Goal: Navigation & Orientation: Find specific page/section

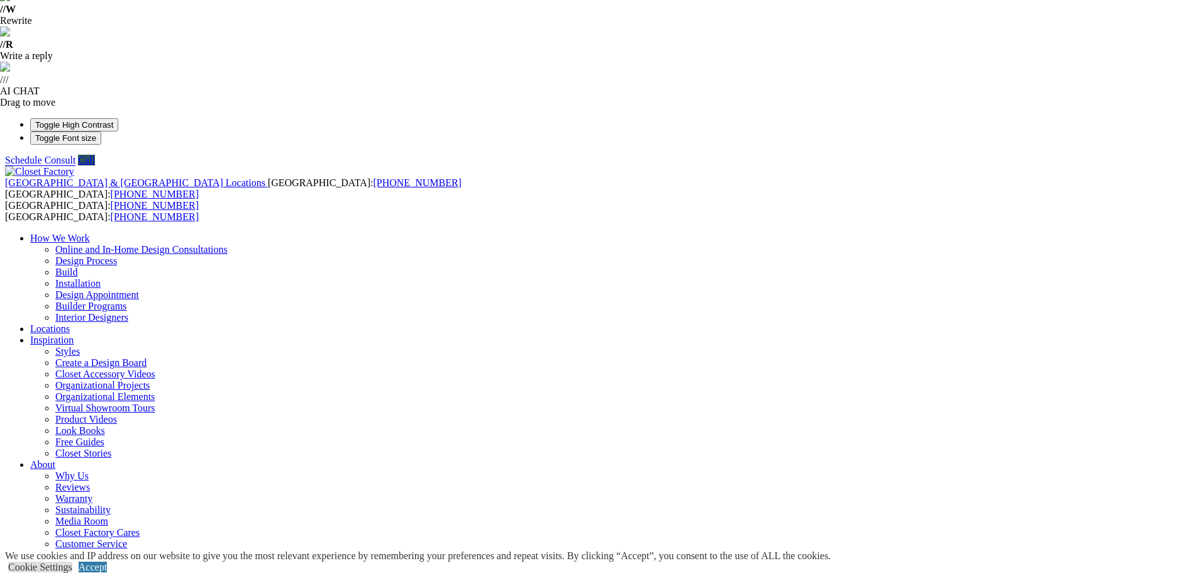
scroll to position [314, 0]
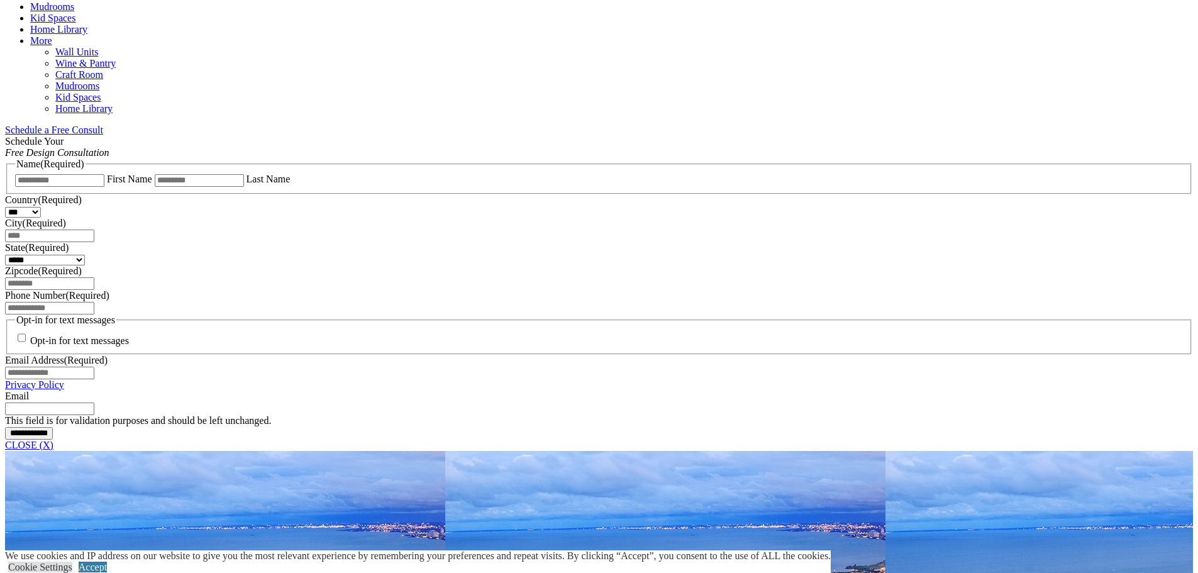
scroll to position [1132, 0]
click at [107, 561] on link "Accept" at bounding box center [93, 566] width 28 height 11
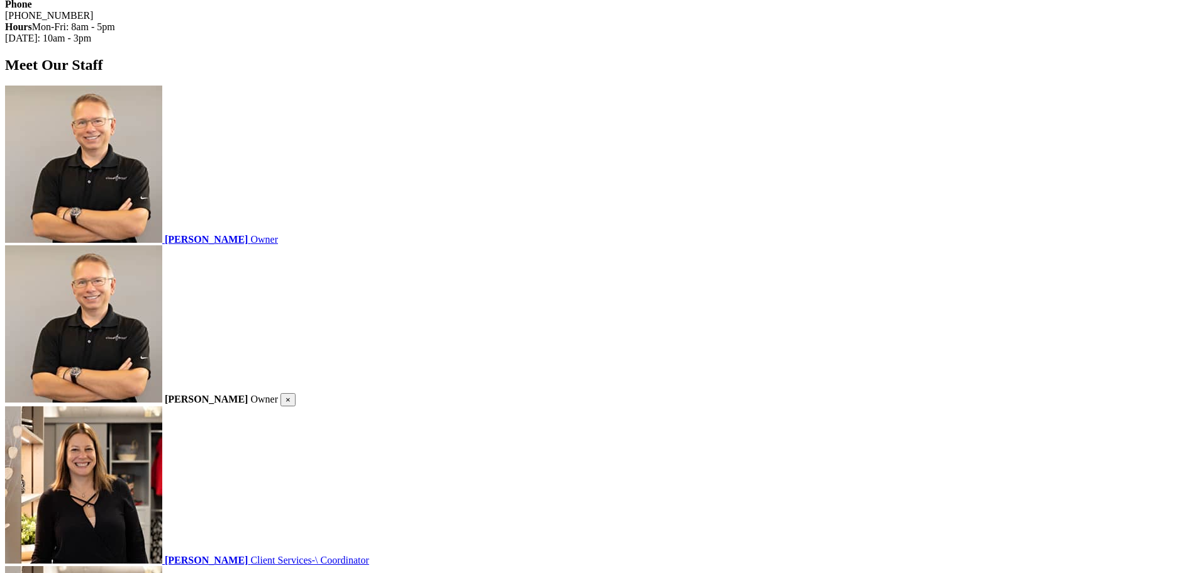
scroll to position [2200, 0]
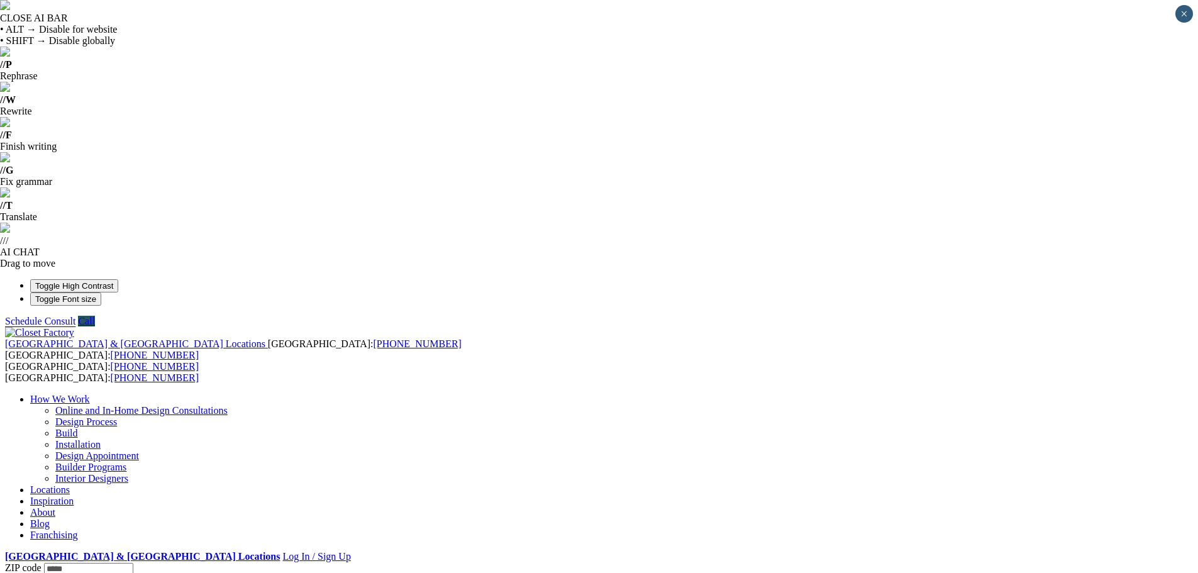
type input "*****"
click input "*" at bounding box center [0, 0] width 0 height 0
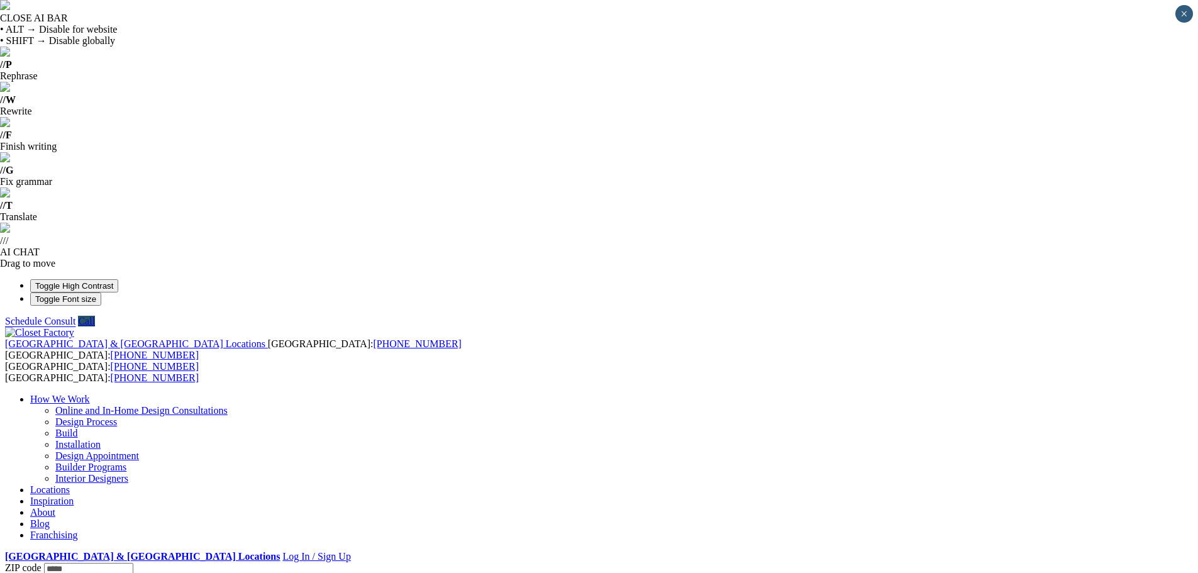
click at [70, 484] on link "Locations" at bounding box center [50, 489] width 40 height 11
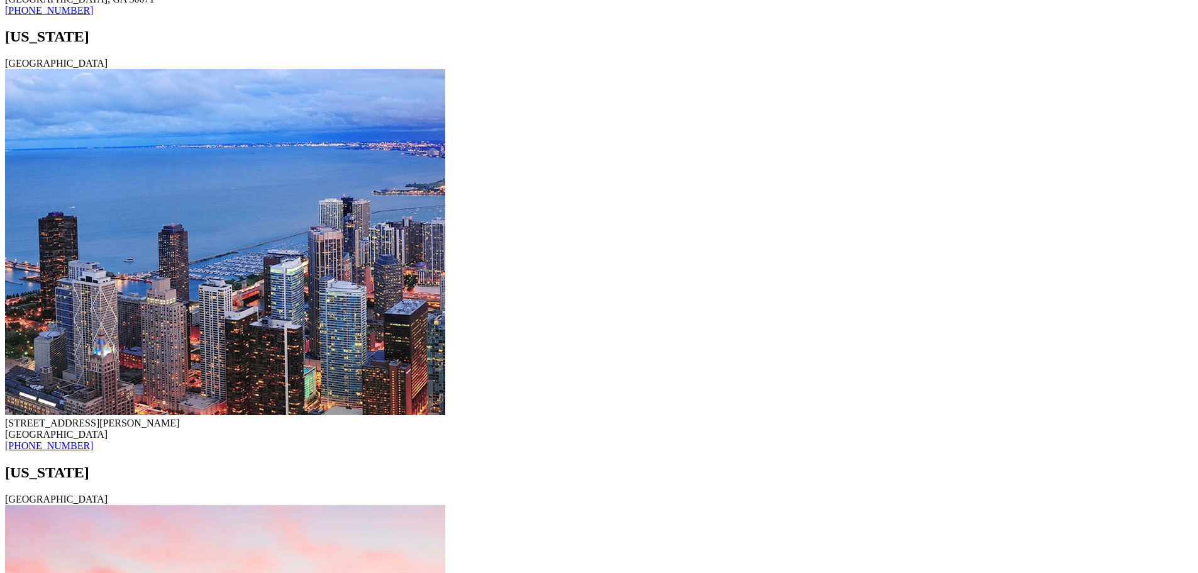
scroll to position [11882, 0]
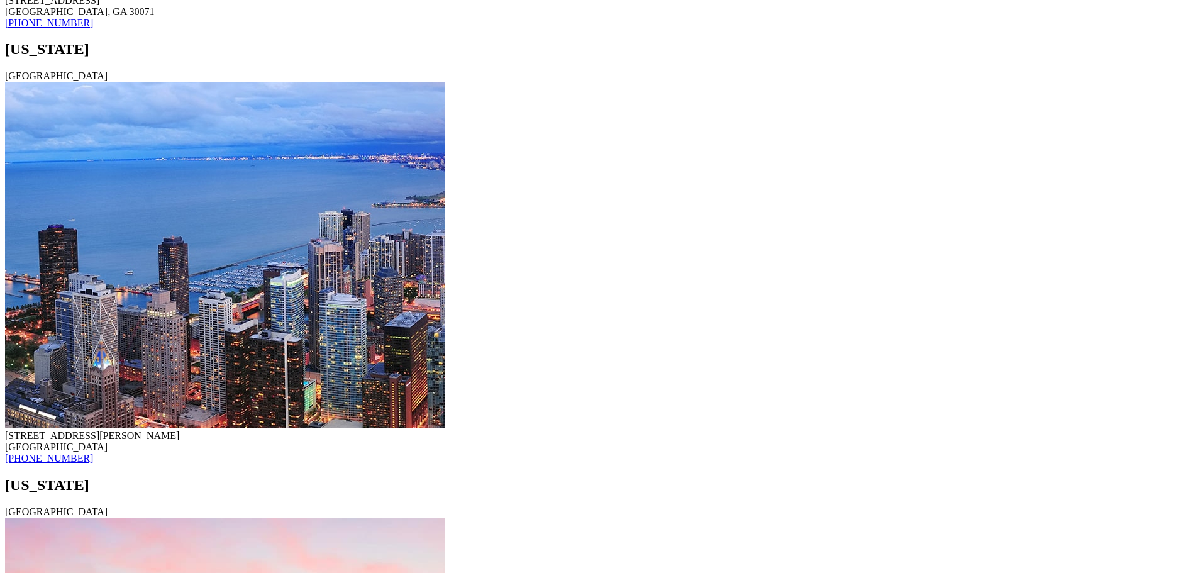
drag, startPoint x: 432, startPoint y: 313, endPoint x: 343, endPoint y: 303, distance: 89.8
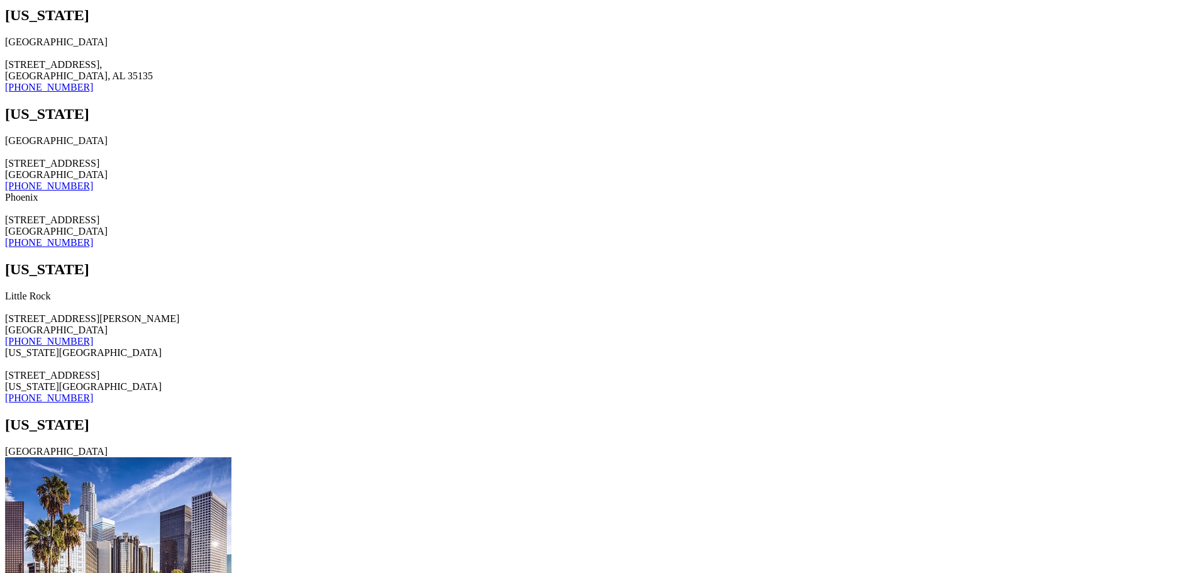
scroll to position [1639, 0]
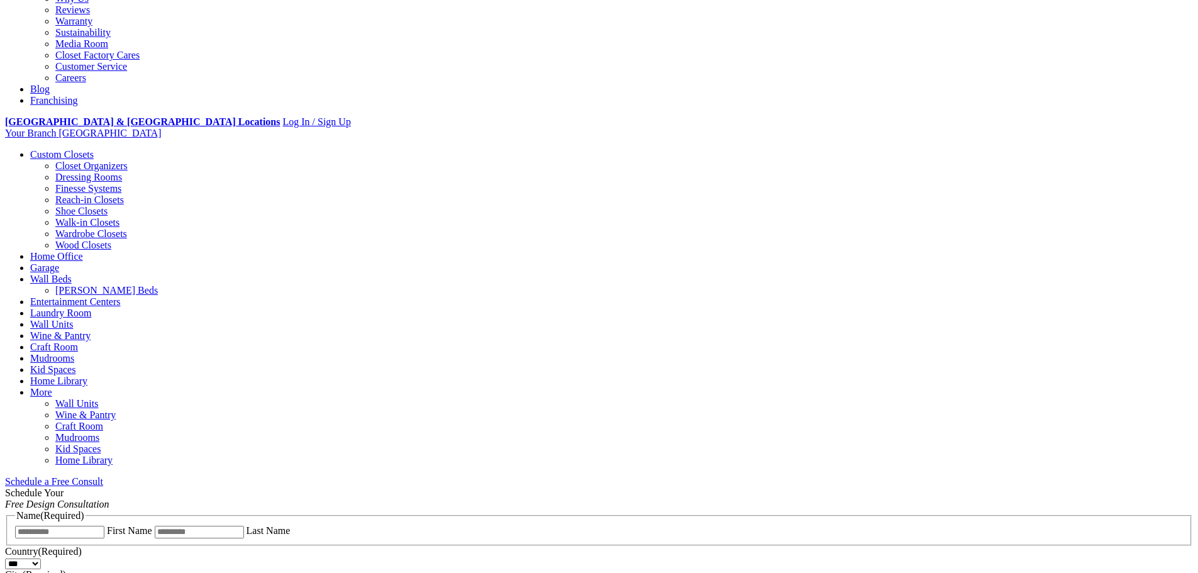
scroll to position [817, 0]
